Goal: Information Seeking & Learning: Understand process/instructions

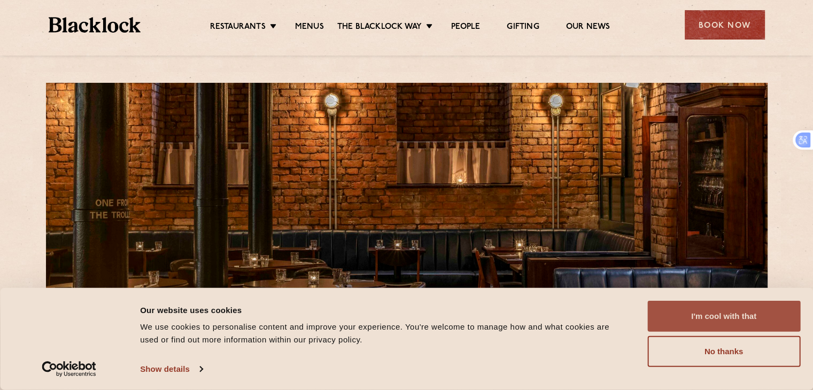
click at [789, 306] on button "I'm cool with that" at bounding box center [723, 316] width 153 height 31
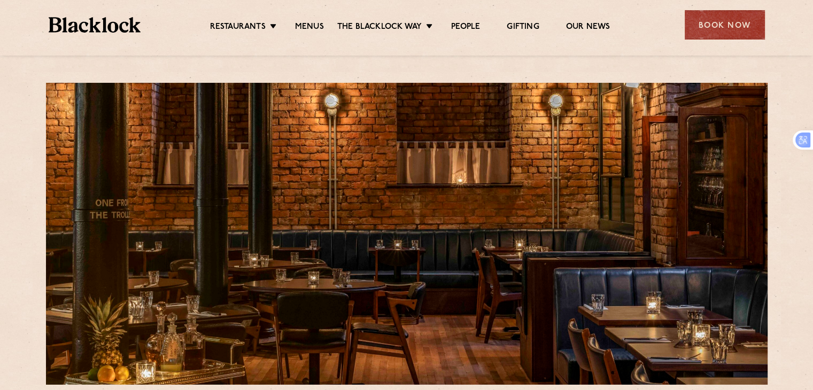
scroll to position [341, 0]
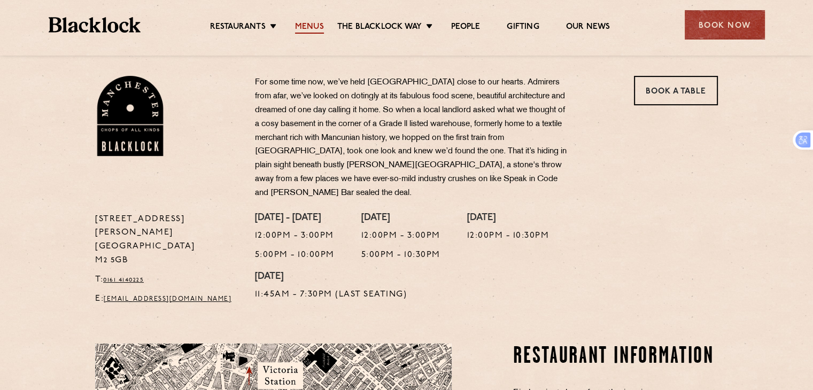
click at [311, 22] on link "Menus" at bounding box center [309, 28] width 29 height 12
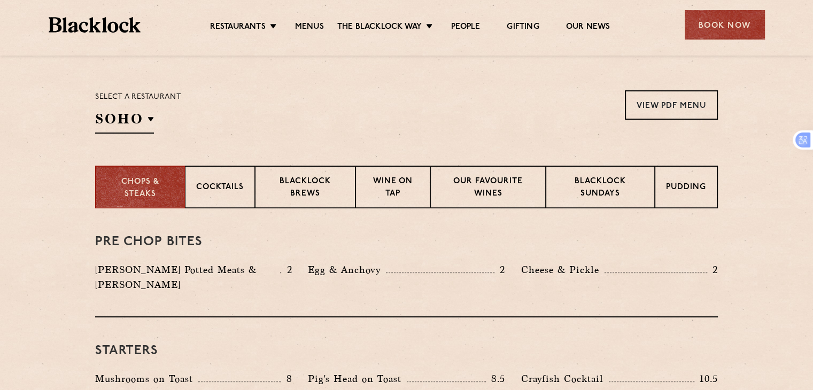
scroll to position [330, 0]
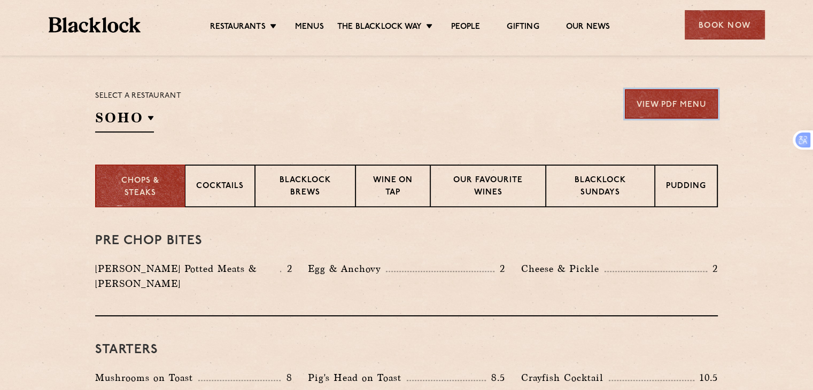
click at [687, 103] on link "View PDF Menu" at bounding box center [671, 103] width 93 height 29
